Goal: Information Seeking & Learning: Understand process/instructions

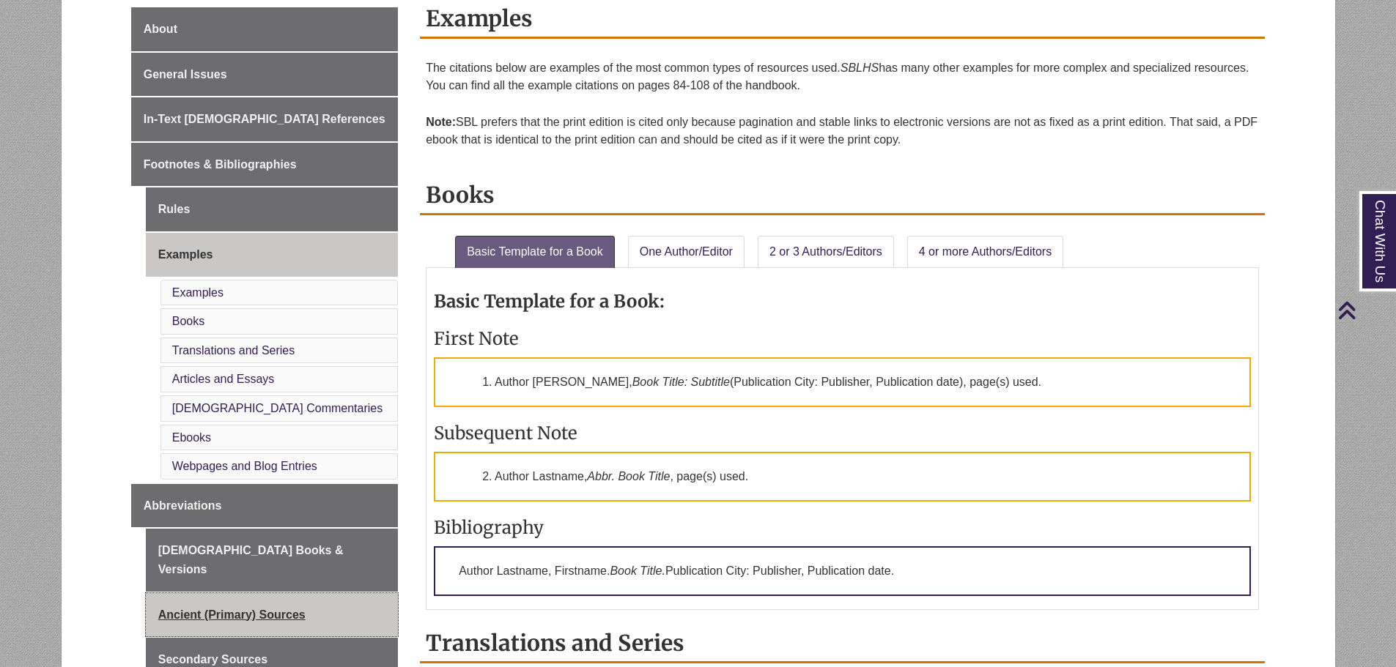
scroll to position [432, 0]
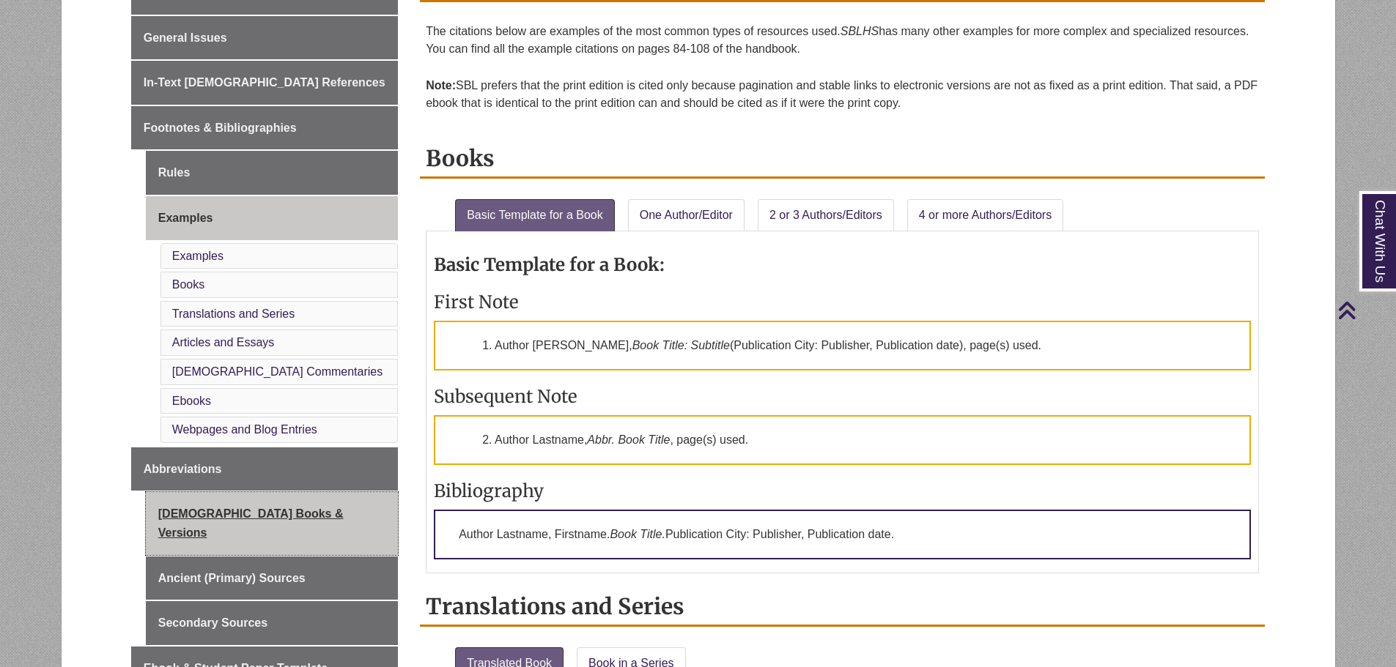
click at [248, 508] on link "[DEMOGRAPHIC_DATA] Books & Versions" at bounding box center [272, 523] width 252 height 62
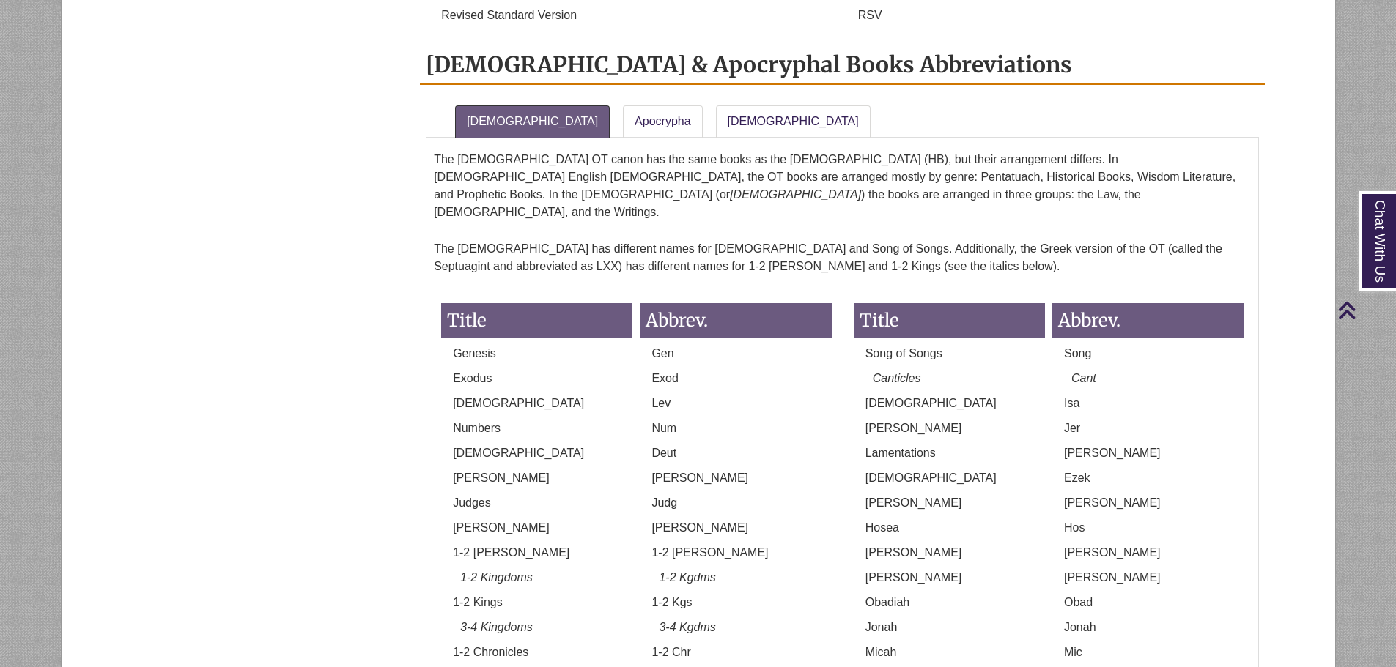
scroll to position [1074, 0]
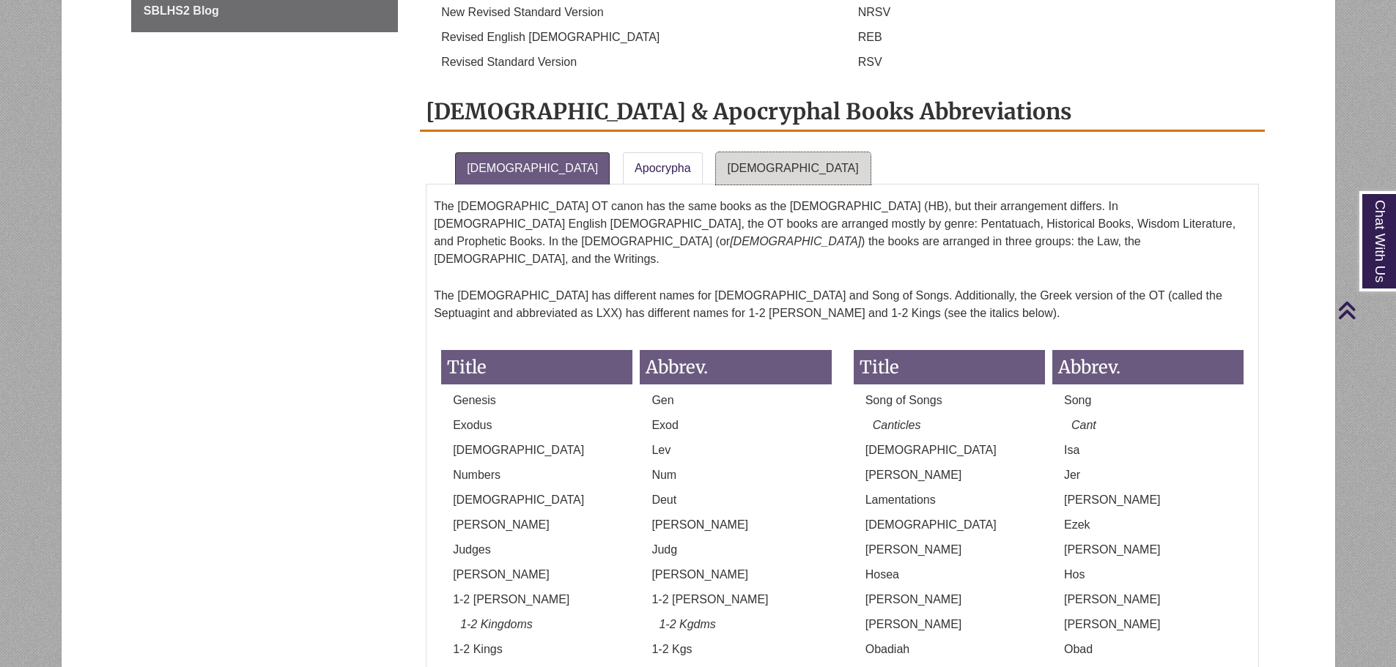
click at [716, 152] on link "New Testament" at bounding box center [793, 168] width 155 height 32
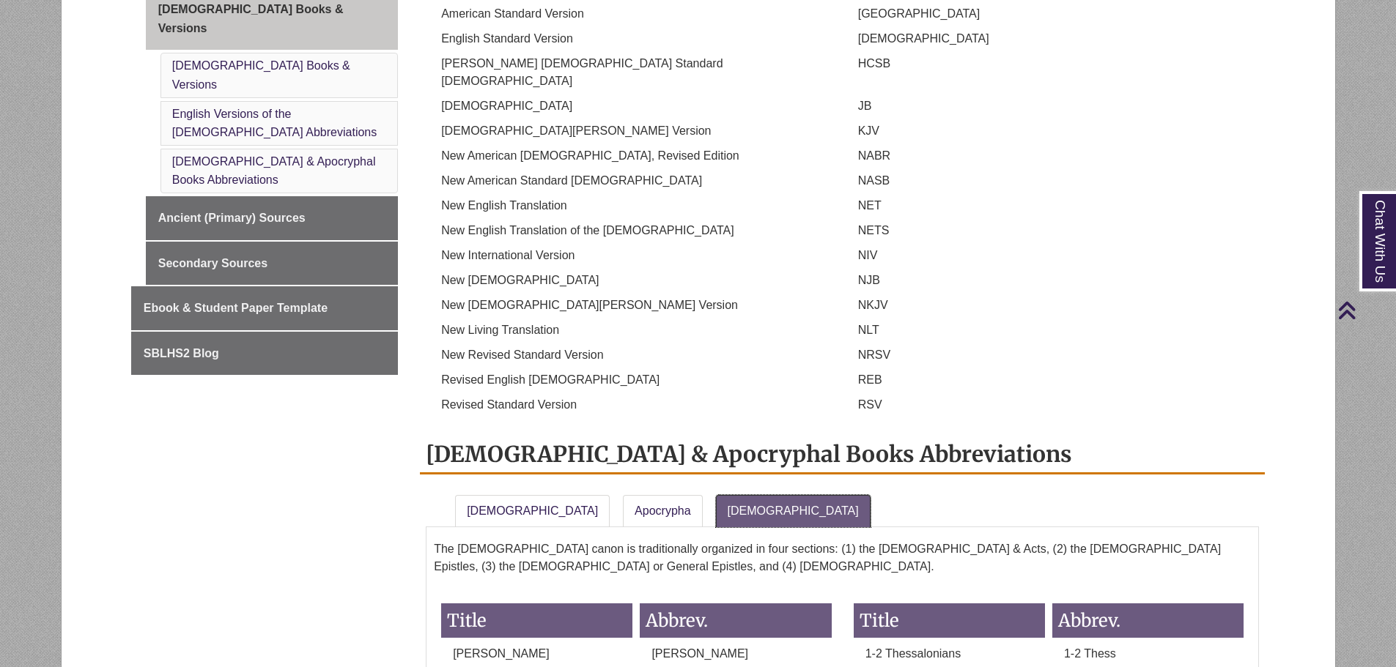
scroll to position [489, 0]
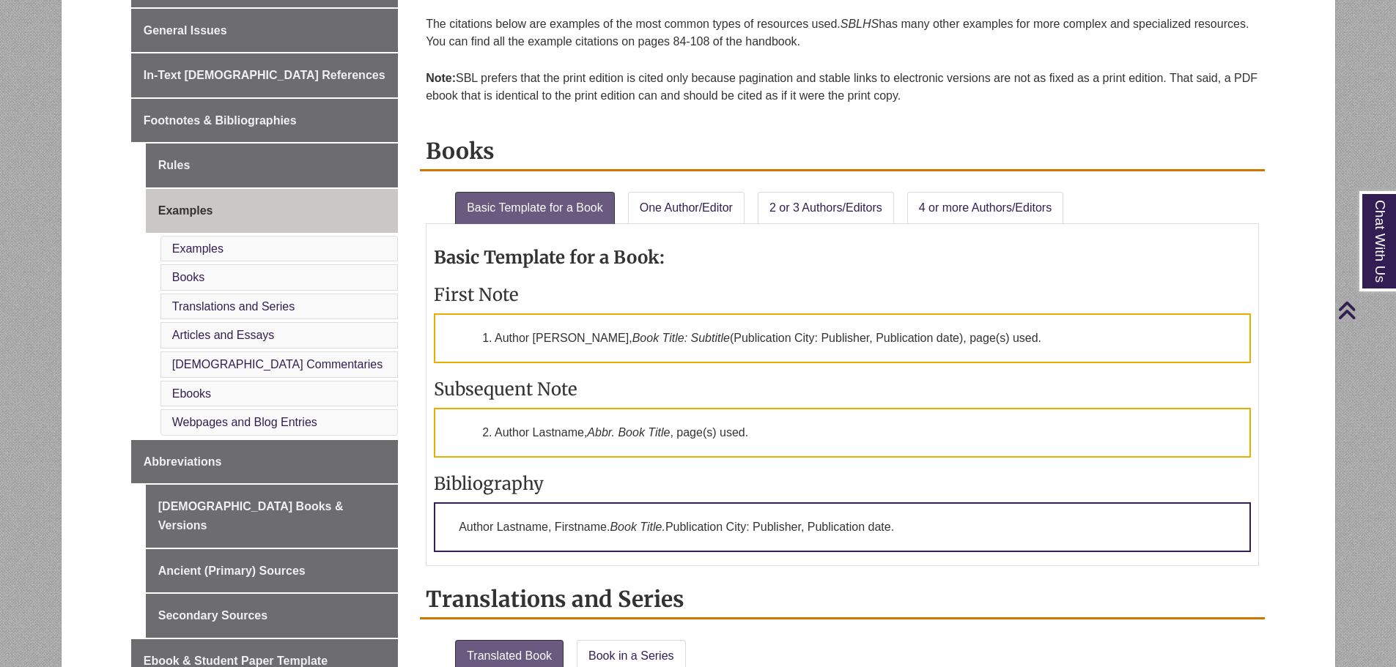
scroll to position [337, 0]
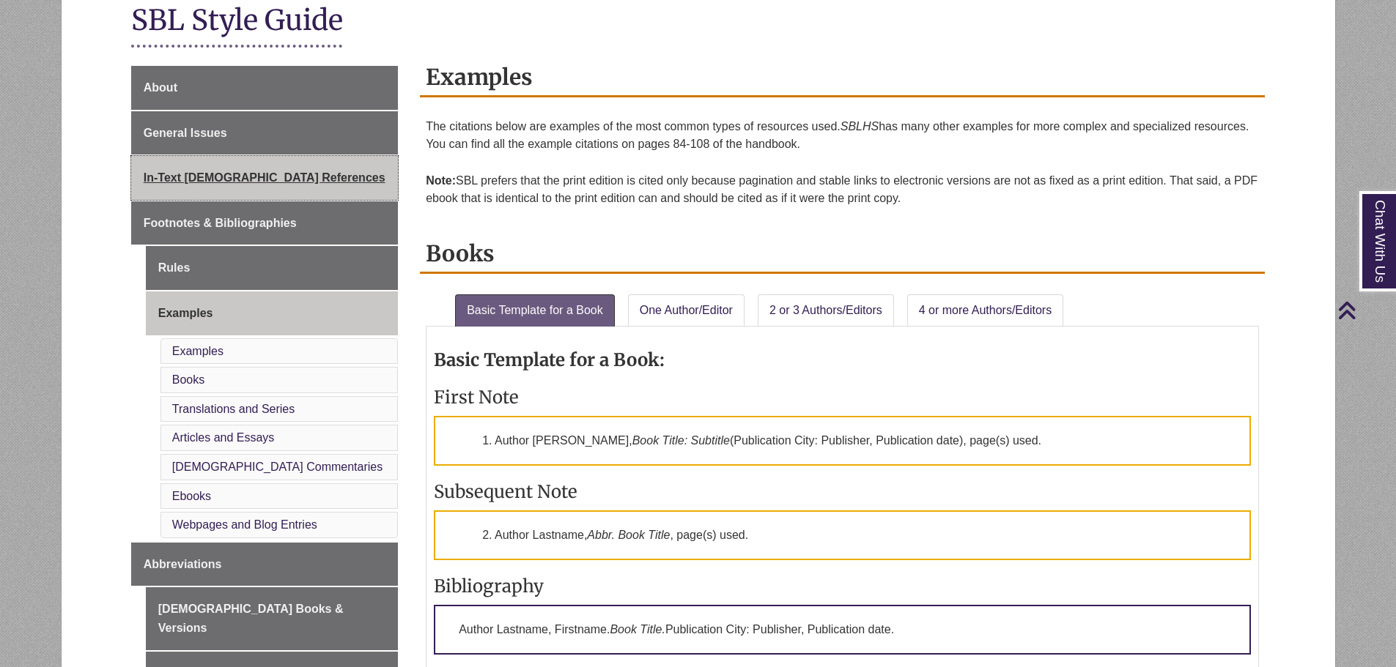
click at [300, 180] on link "In-Text [DEMOGRAPHIC_DATA] References" at bounding box center [264, 178] width 267 height 44
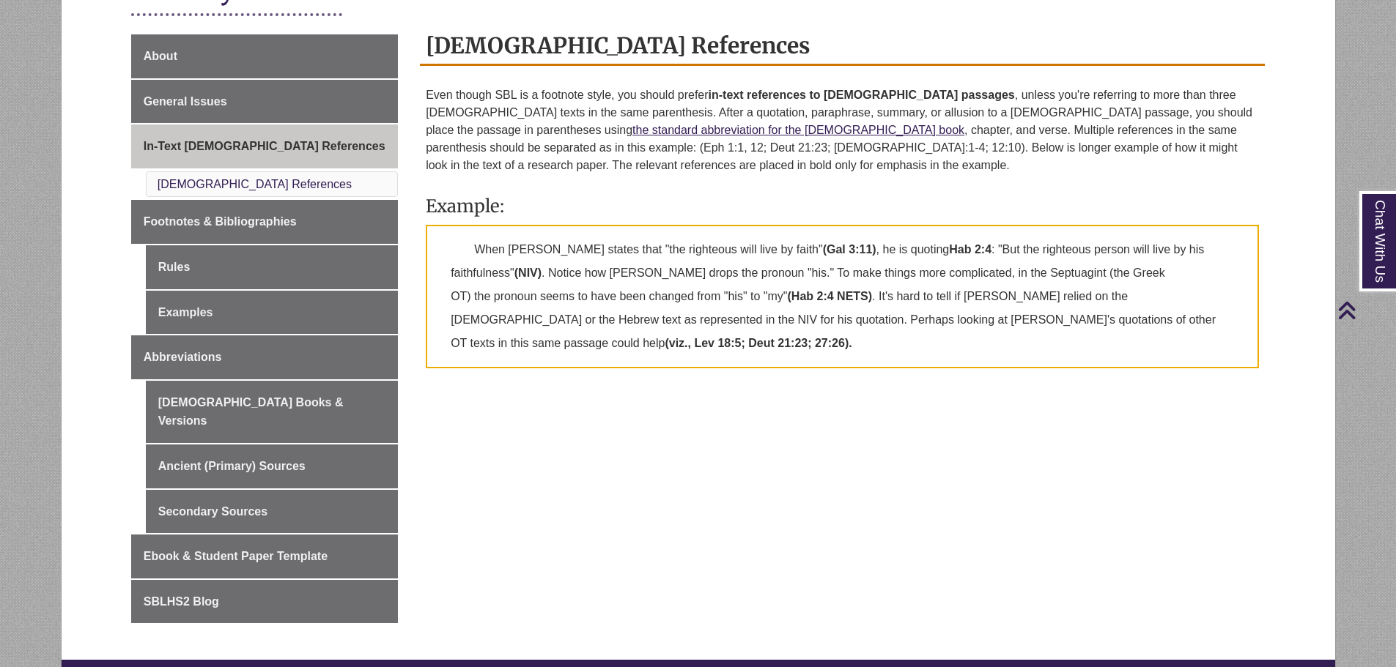
scroll to position [372, 0]
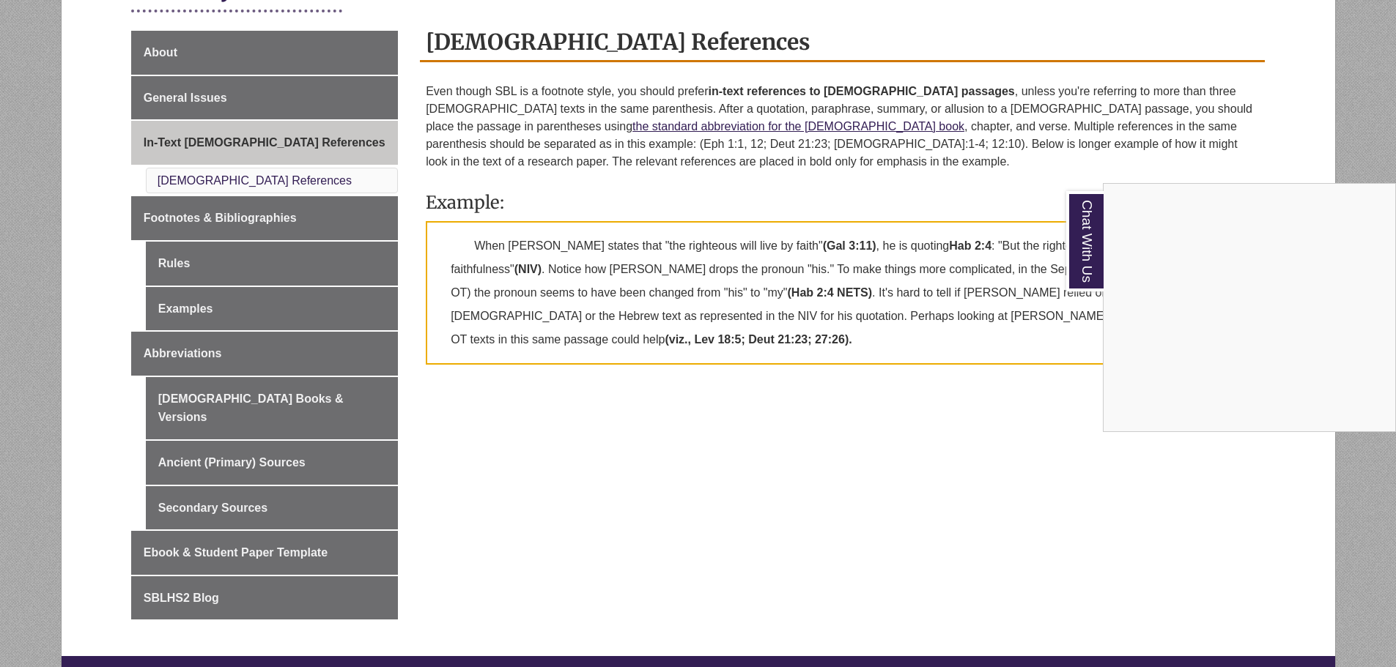
click at [776, 432] on div "Chat With Us" at bounding box center [698, 333] width 1396 height 667
